Goal: Task Accomplishment & Management: Manage account settings

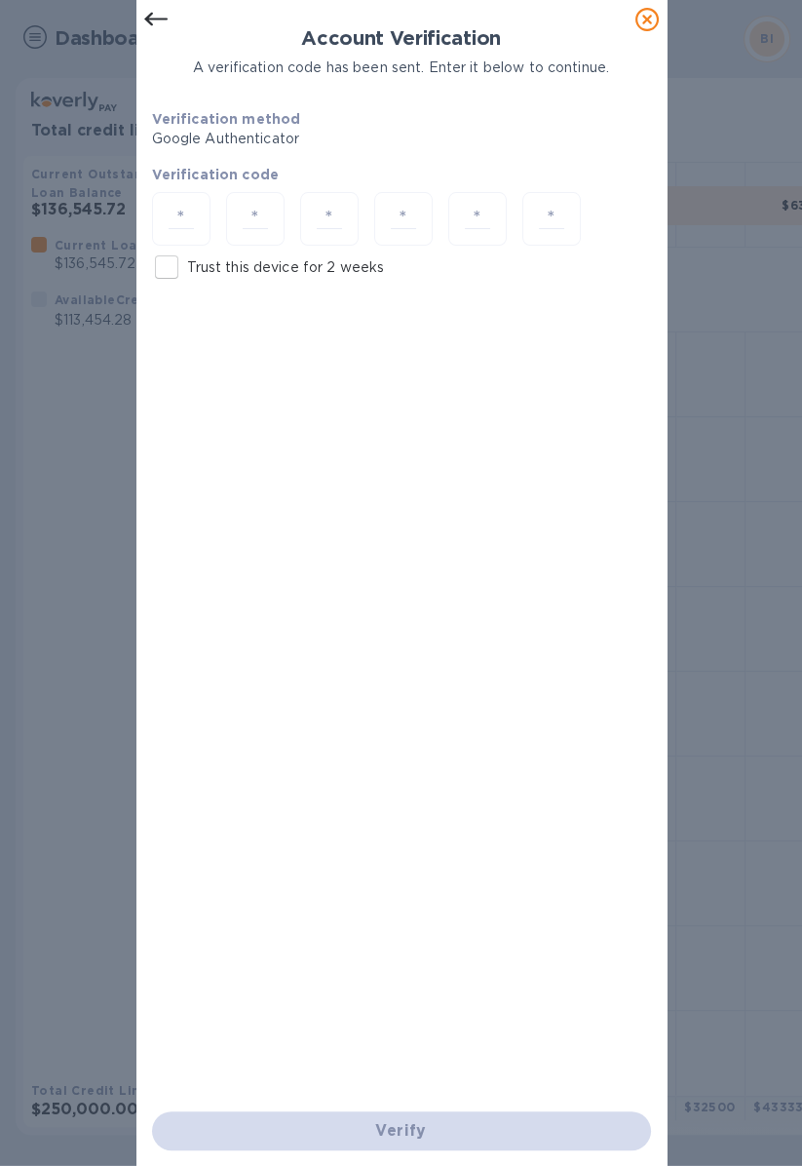
click at [648, 27] on icon at bounding box center [646, 19] width 23 height 23
